Goal: Task Accomplishment & Management: Manage account settings

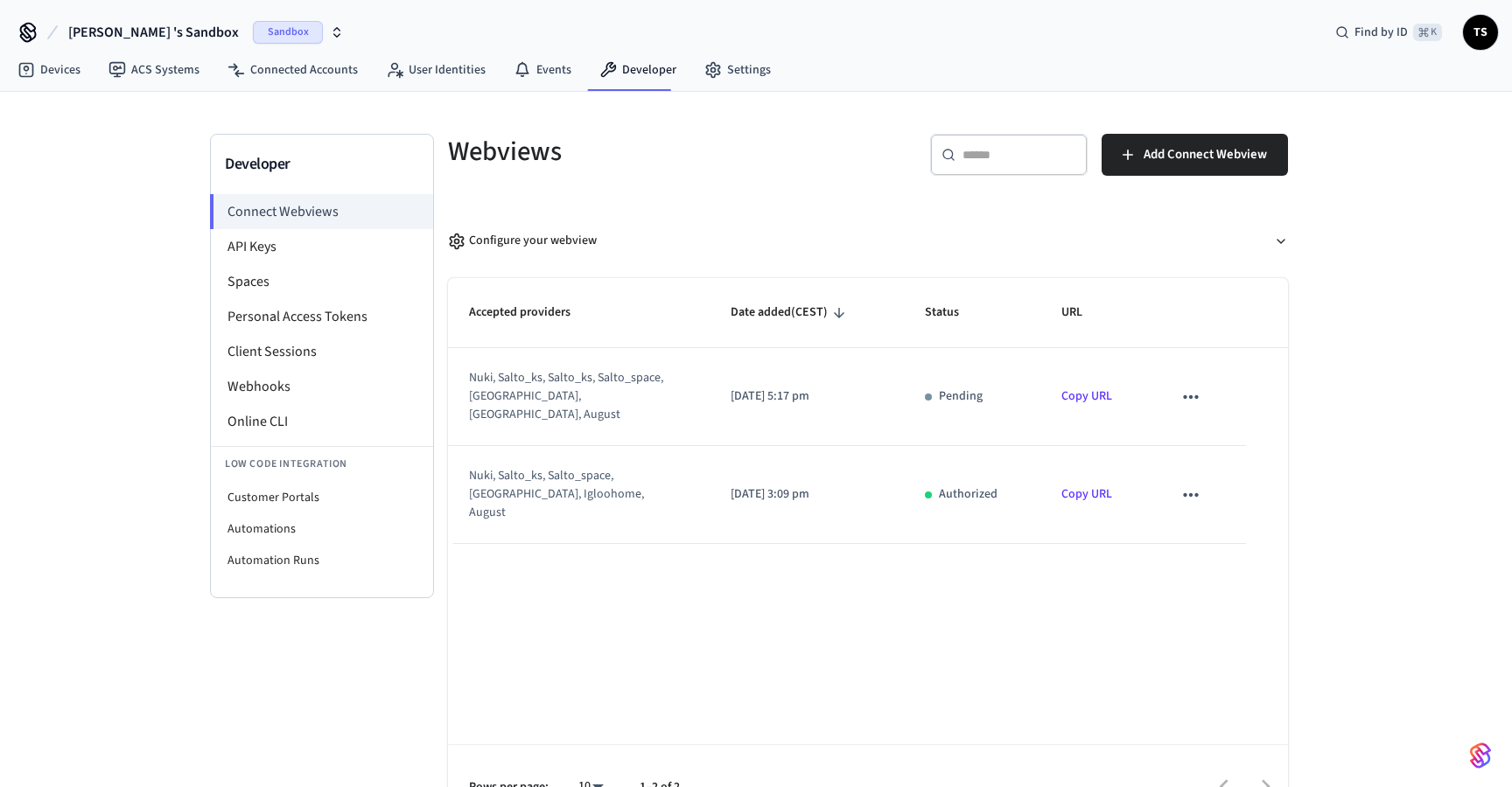
click at [1489, 41] on span "TS" at bounding box center [1481, 33] width 32 height 32
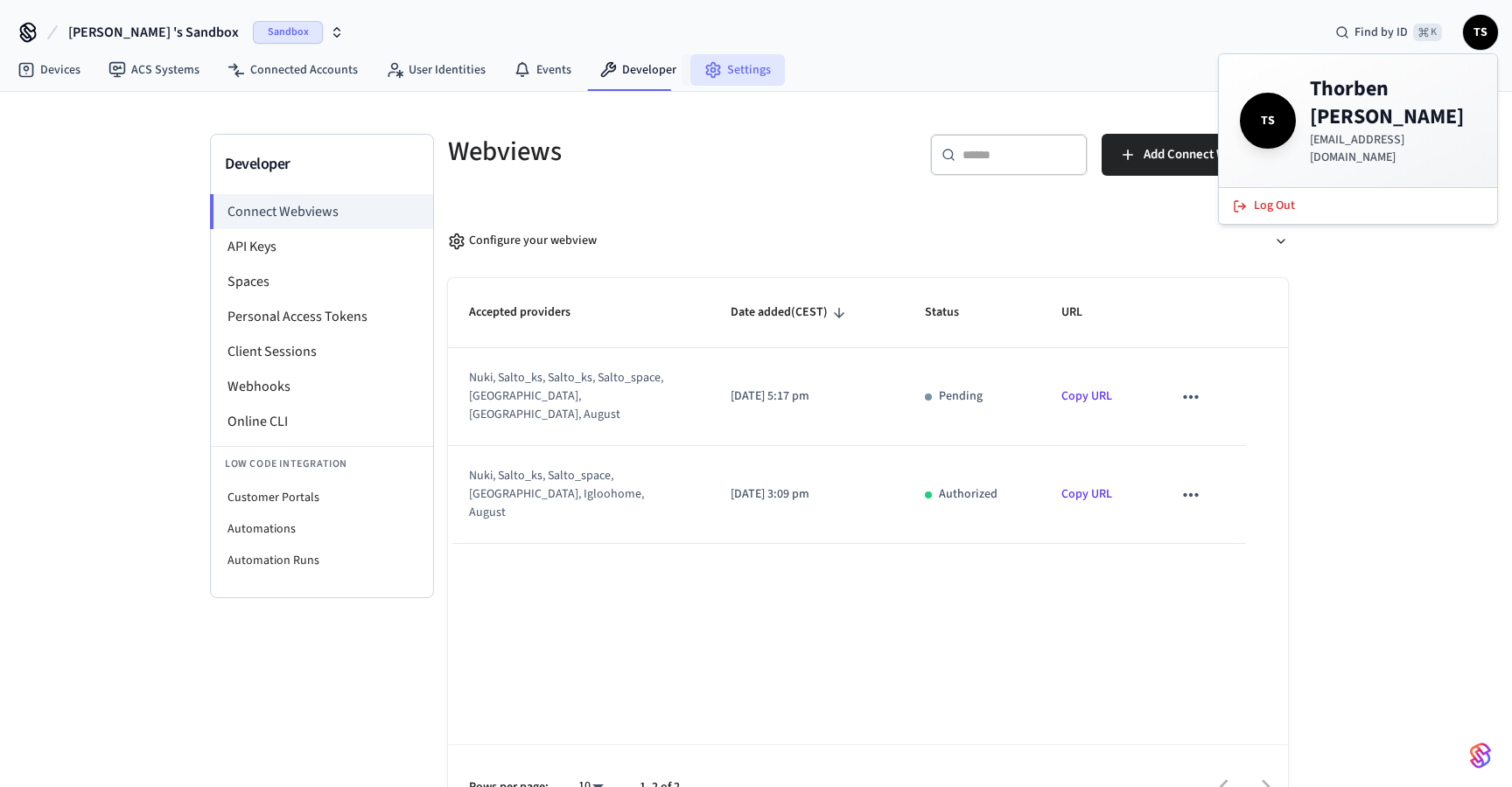
click at [712, 75] on icon at bounding box center [714, 70] width 18 height 18
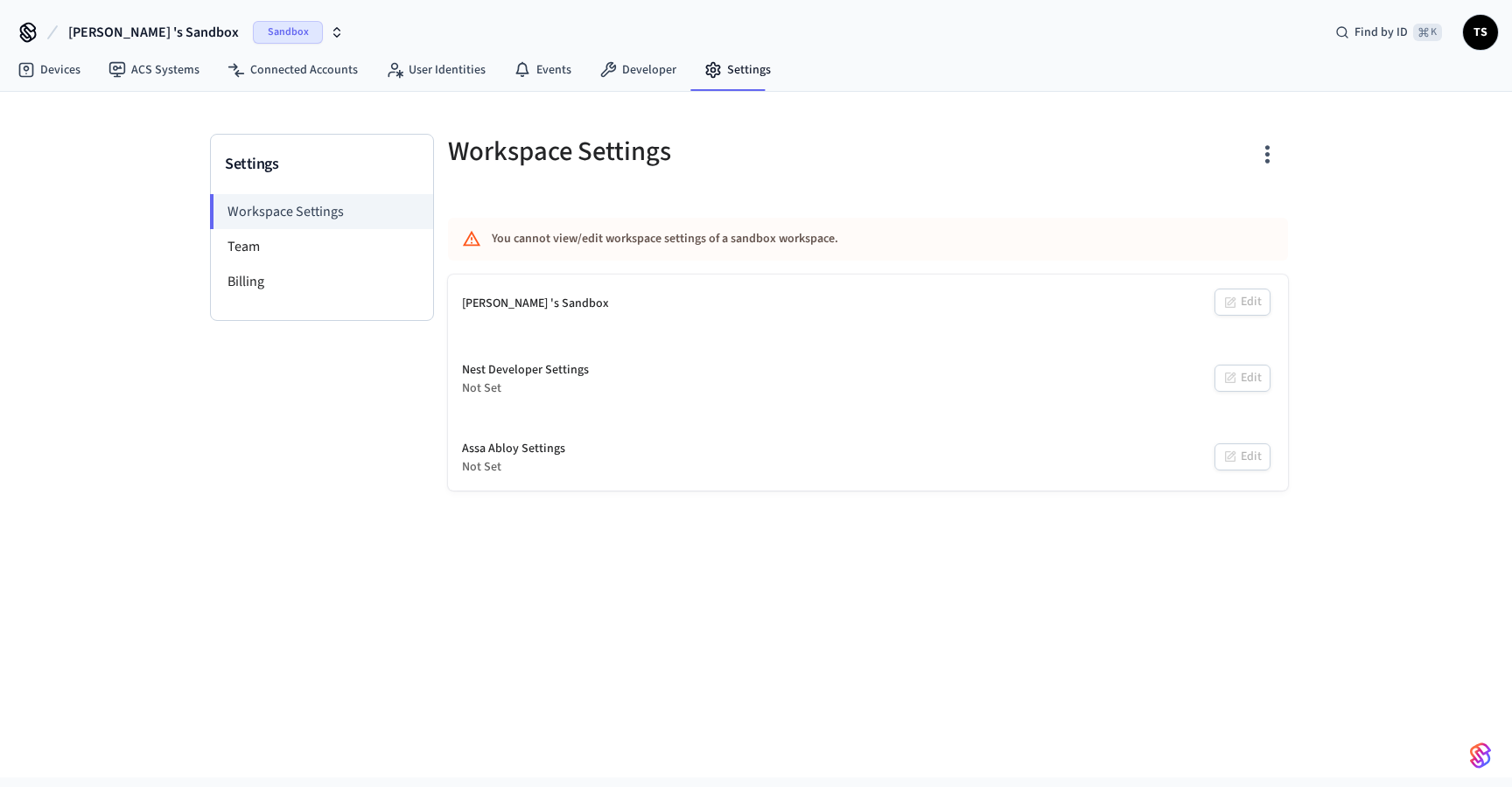
click at [1243, 304] on div "[PERSON_NAME] 's Sandbox Edit" at bounding box center [868, 303] width 840 height 58
click at [1486, 38] on span "TS" at bounding box center [1481, 33] width 32 height 32
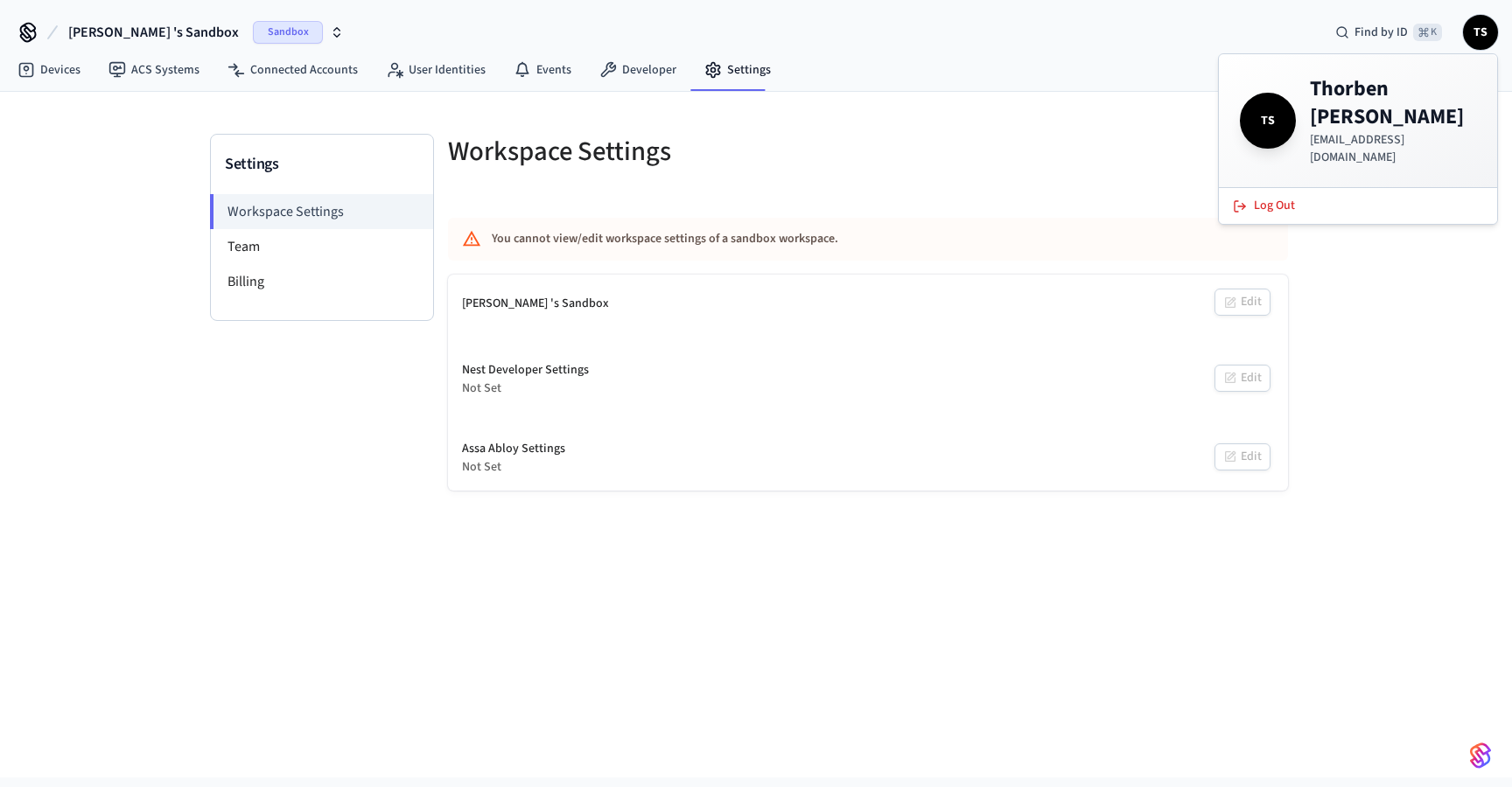
click at [1279, 112] on span "TS" at bounding box center [1267, 120] width 49 height 49
click at [1346, 131] on p "[EMAIL_ADDRESS][DOMAIN_NAME]" at bounding box center [1393, 148] width 167 height 35
click at [1346, 101] on h4 "[PERSON_NAME]" at bounding box center [1393, 103] width 167 height 56
click at [451, 114] on div "Workspace Settings" at bounding box center [642, 152] width 430 height 77
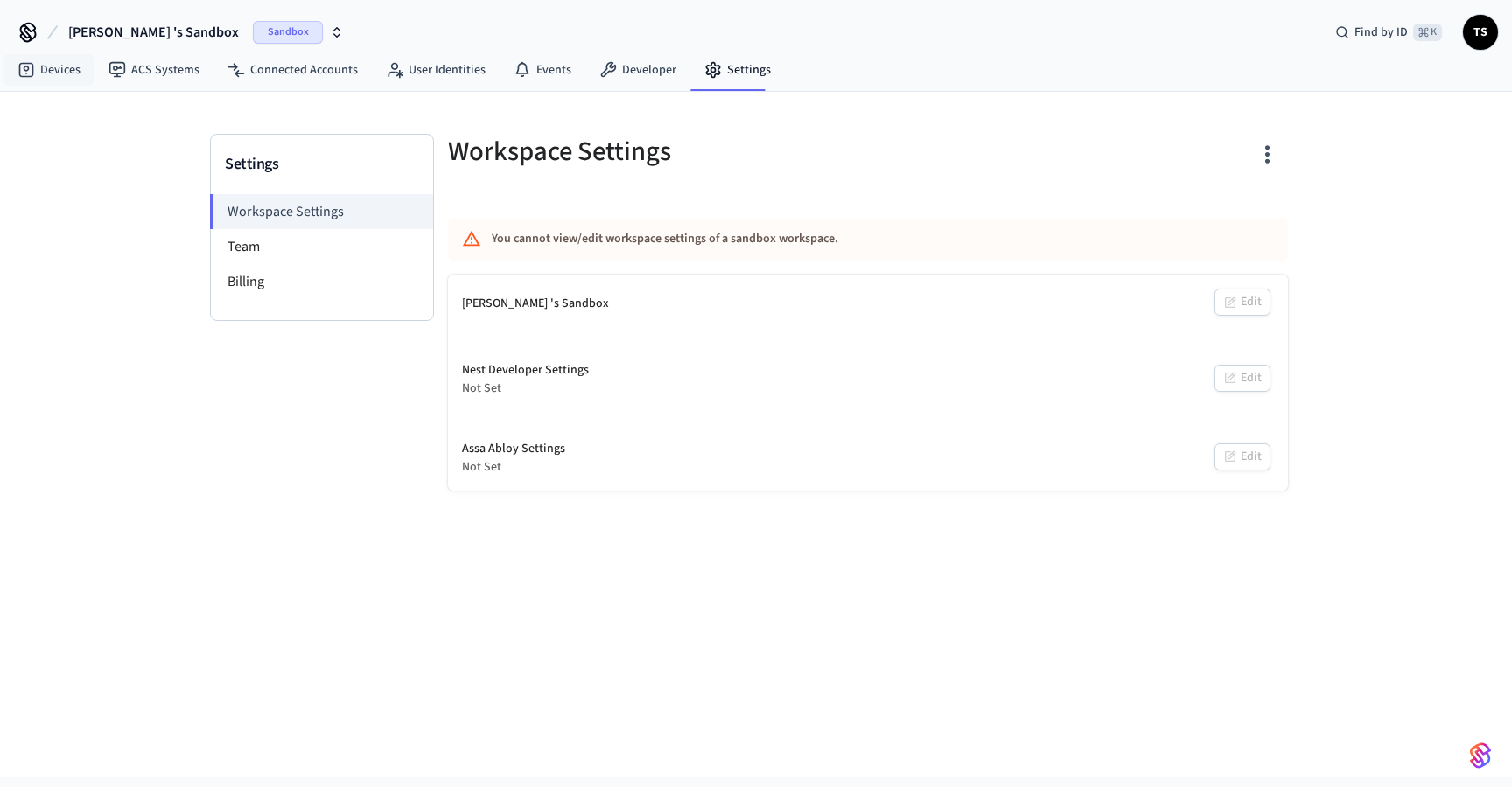
click at [33, 40] on icon at bounding box center [28, 36] width 15 height 11
click at [121, 29] on span "[PERSON_NAME] 's Sandbox" at bounding box center [154, 32] width 171 height 21
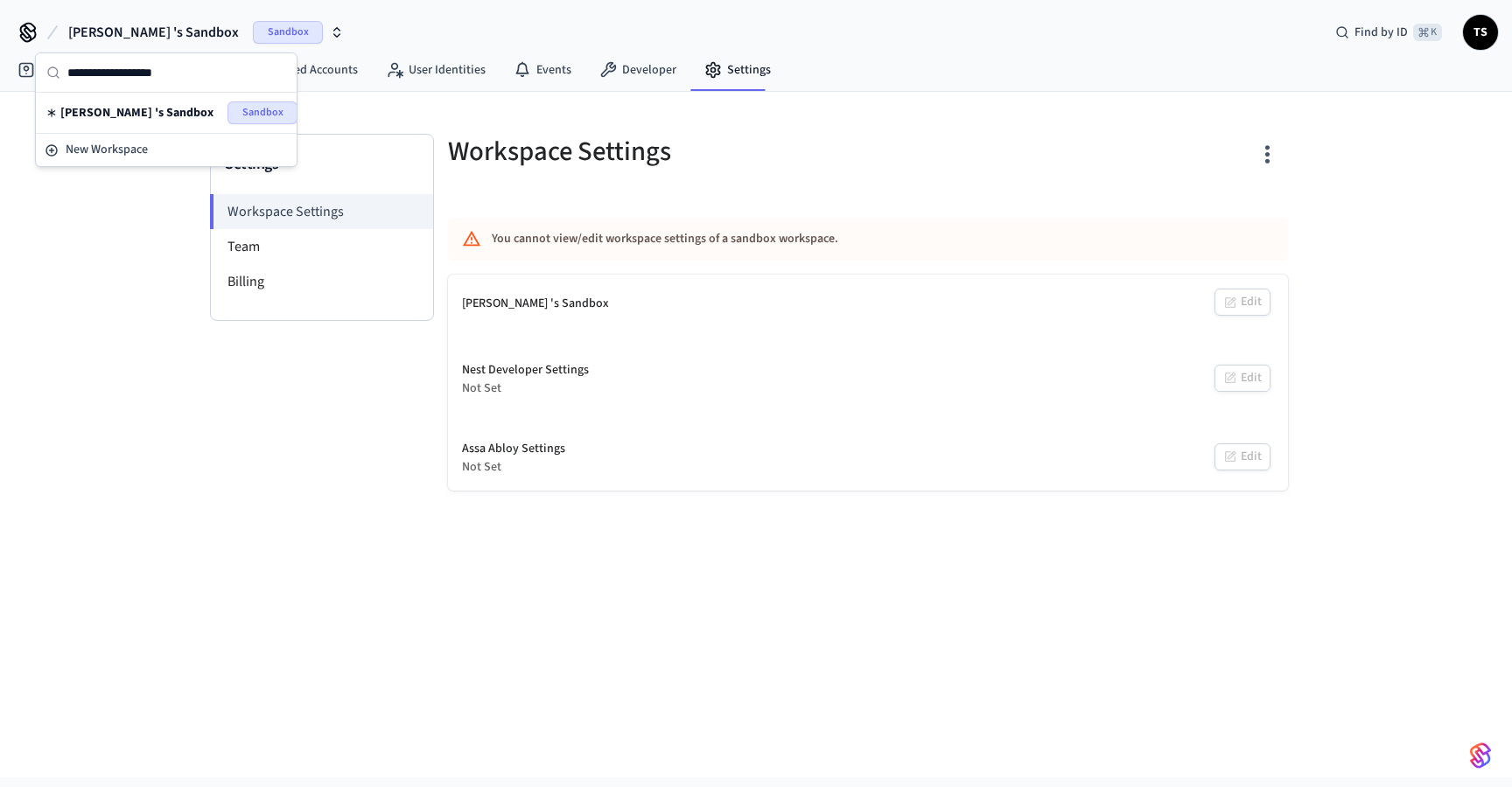
click at [102, 209] on div "Settings Workspace Settings Team Billing Workspace Settings You cannot view/edi…" at bounding box center [756, 435] width 1512 height 686
